Goal: Transaction & Acquisition: Purchase product/service

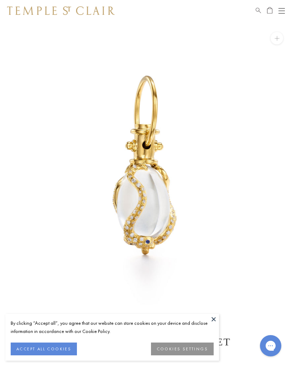
click at [216, 322] on button at bounding box center [213, 319] width 11 height 11
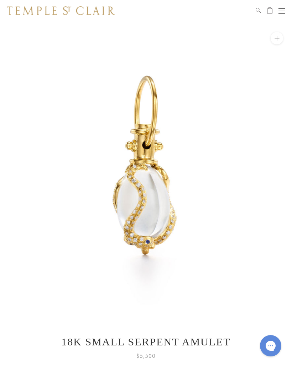
click at [279, 15] on button "Open navigation" at bounding box center [281, 10] width 6 height 9
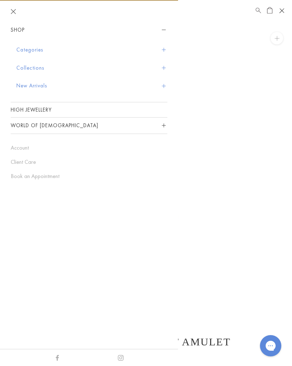
click at [31, 86] on button "New Arrivals" at bounding box center [91, 86] width 151 height 18
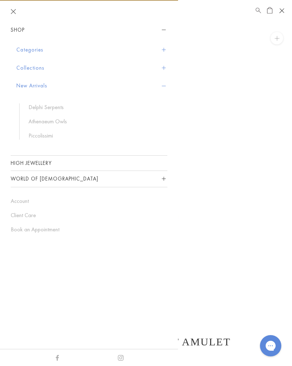
click at [50, 107] on link "Delphi Serpents" at bounding box center [94, 108] width 132 height 8
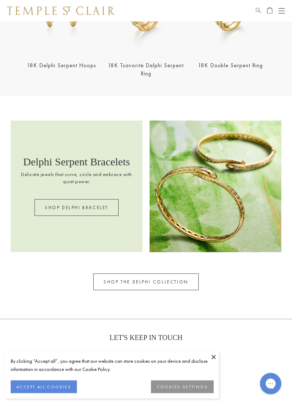
scroll to position [545, 0]
click at [102, 214] on link "SHOP DELPHI BRACELET" at bounding box center [77, 207] width 84 height 17
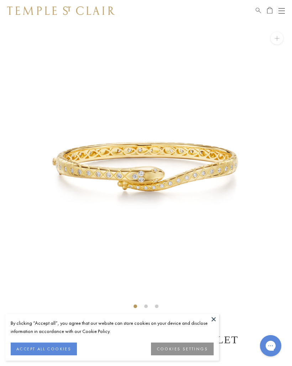
click at [213, 319] on button at bounding box center [213, 319] width 11 height 11
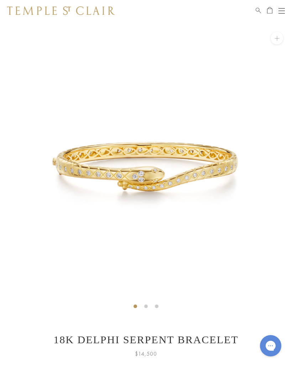
click at [283, 217] on img at bounding box center [146, 167] width 292 height 292
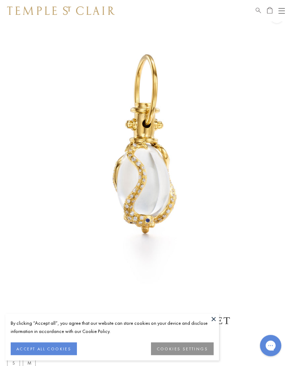
scroll to position [21, 0]
click at [215, 317] on button at bounding box center [213, 319] width 11 height 11
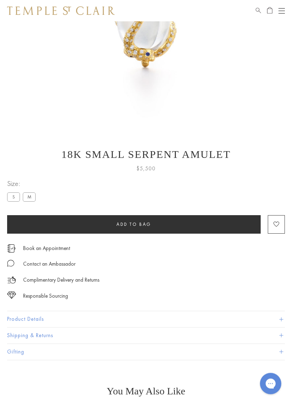
scroll to position [188, 0]
click at [51, 317] on button "Product Details" at bounding box center [146, 319] width 278 height 16
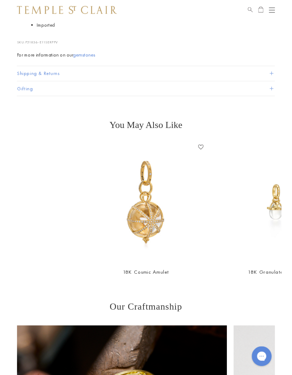
scroll to position [579, 0]
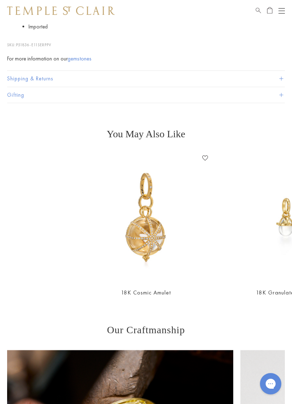
click at [154, 249] on img at bounding box center [146, 217] width 130 height 130
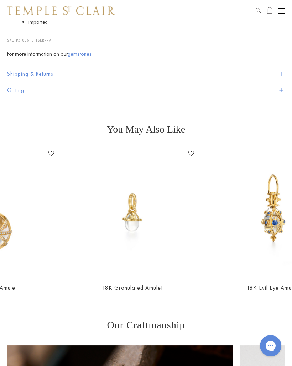
scroll to position [0, 154]
click at [203, 251] on div "18K Evil Eye Amulet Add to Wishlist $5,500" at bounding box center [272, 225] width 140 height 154
click at [135, 234] on img at bounding box center [133, 213] width 130 height 130
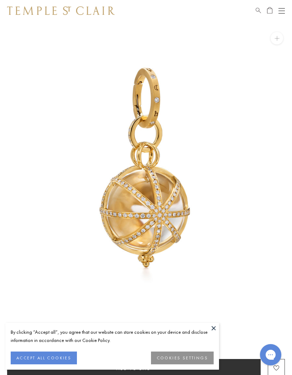
click at [213, 327] on button at bounding box center [213, 328] width 11 height 11
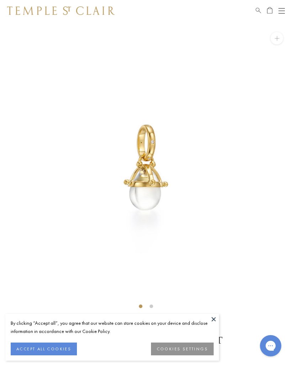
click at [212, 315] on button at bounding box center [213, 319] width 11 height 11
